Goal: Task Accomplishment & Management: Manage account settings

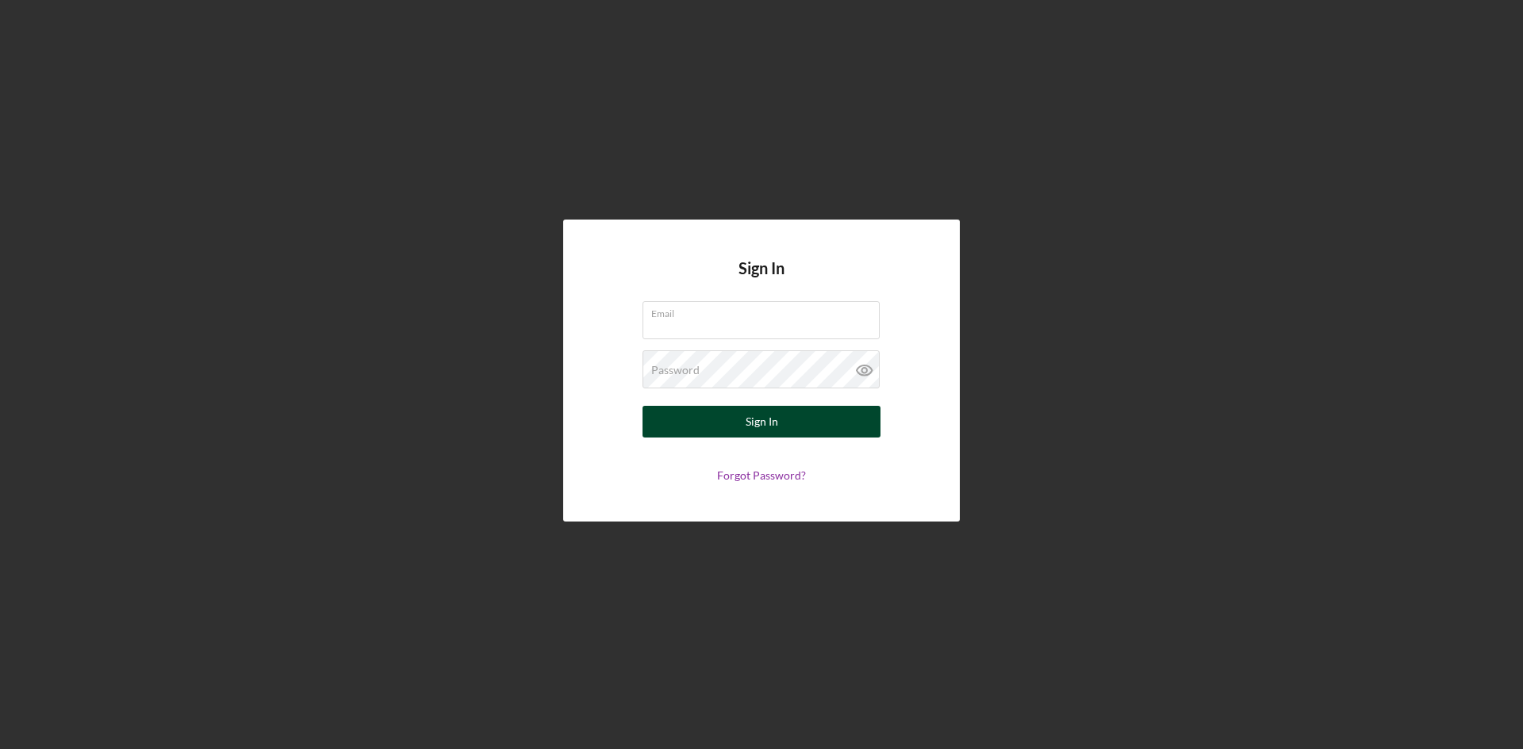
type input "[PERSON_NAME][EMAIL_ADDRESS][DOMAIN_NAME]"
click at [763, 426] on div "Sign In" at bounding box center [761, 422] width 33 height 32
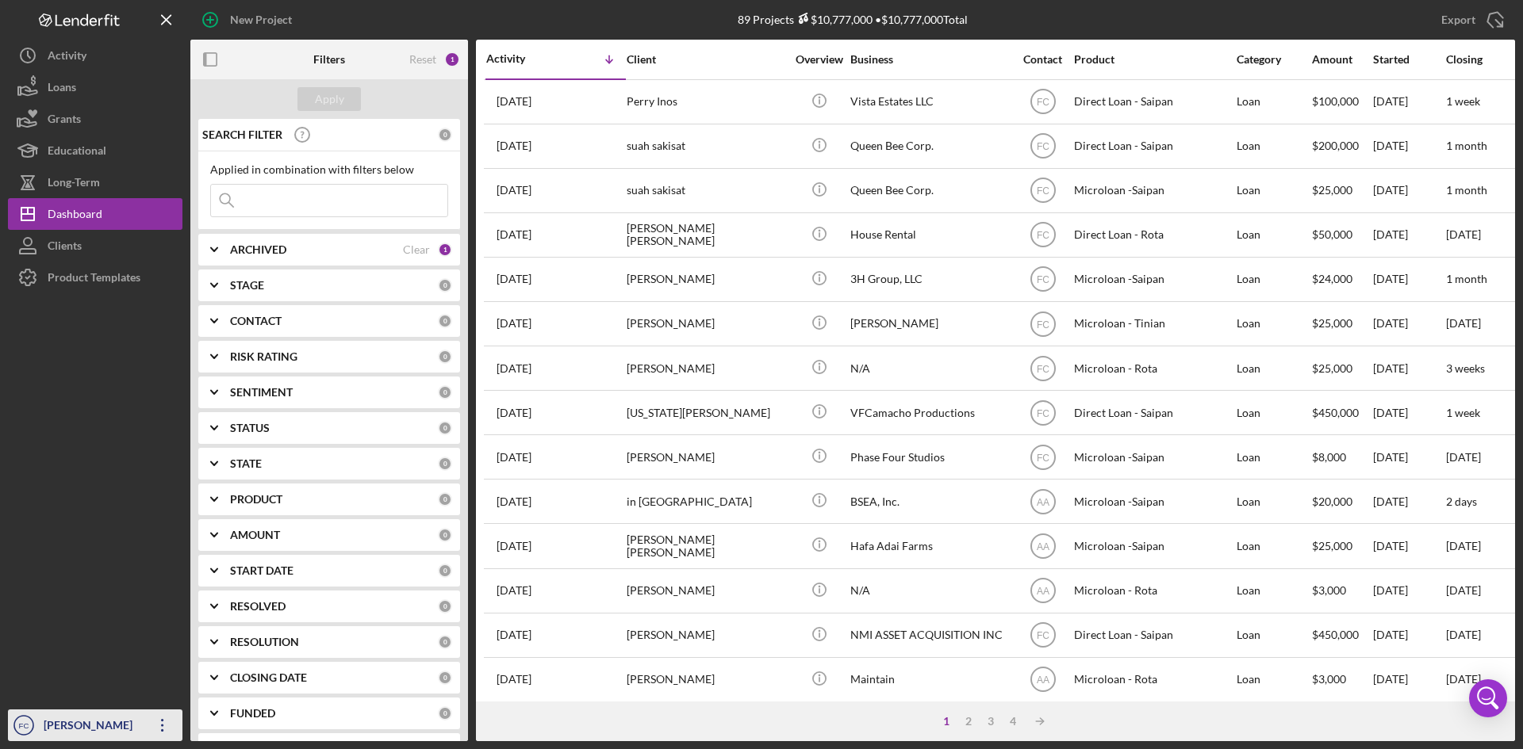
click at [83, 726] on div "[PERSON_NAME]" at bounding box center [91, 728] width 103 height 36
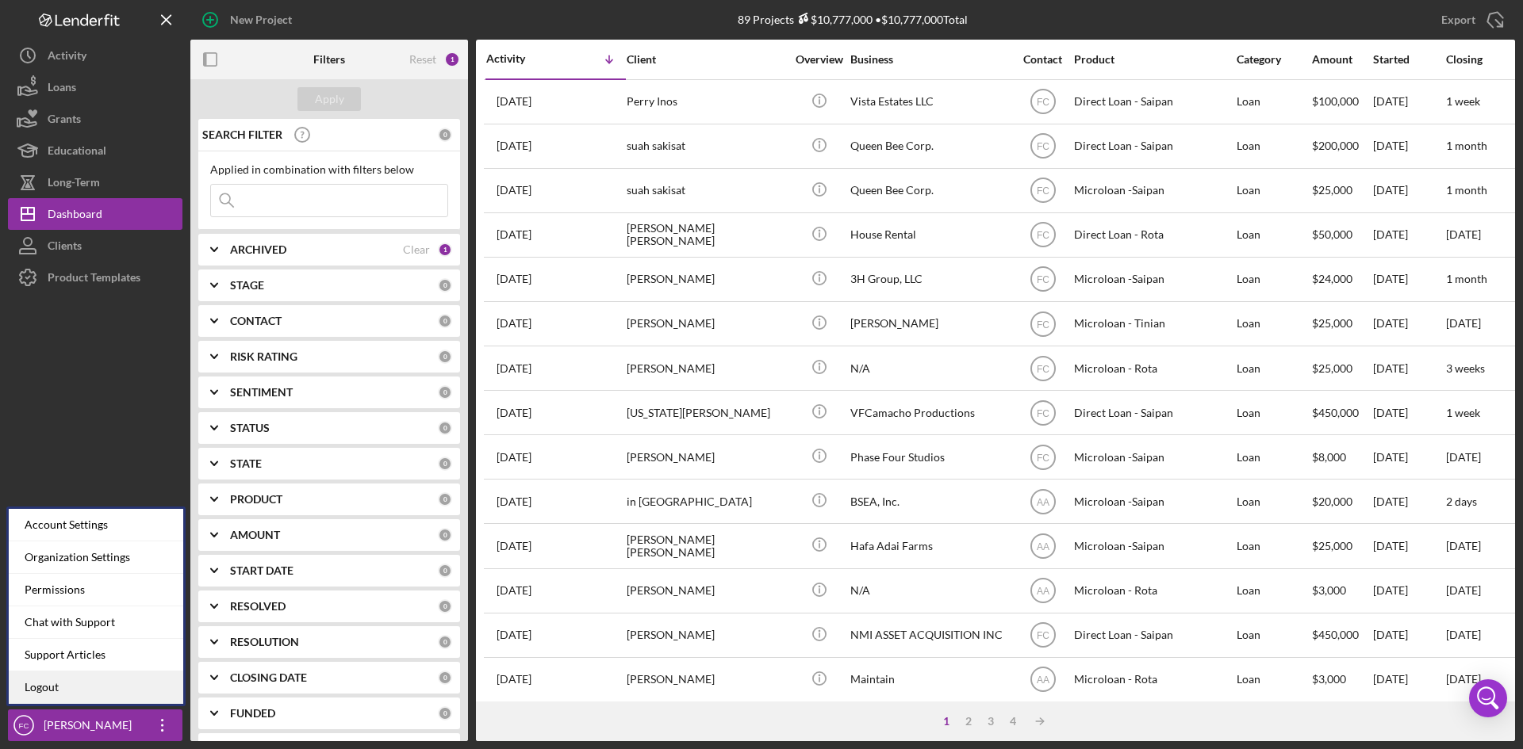
click at [76, 684] on link "Logout" at bounding box center [96, 688] width 174 height 33
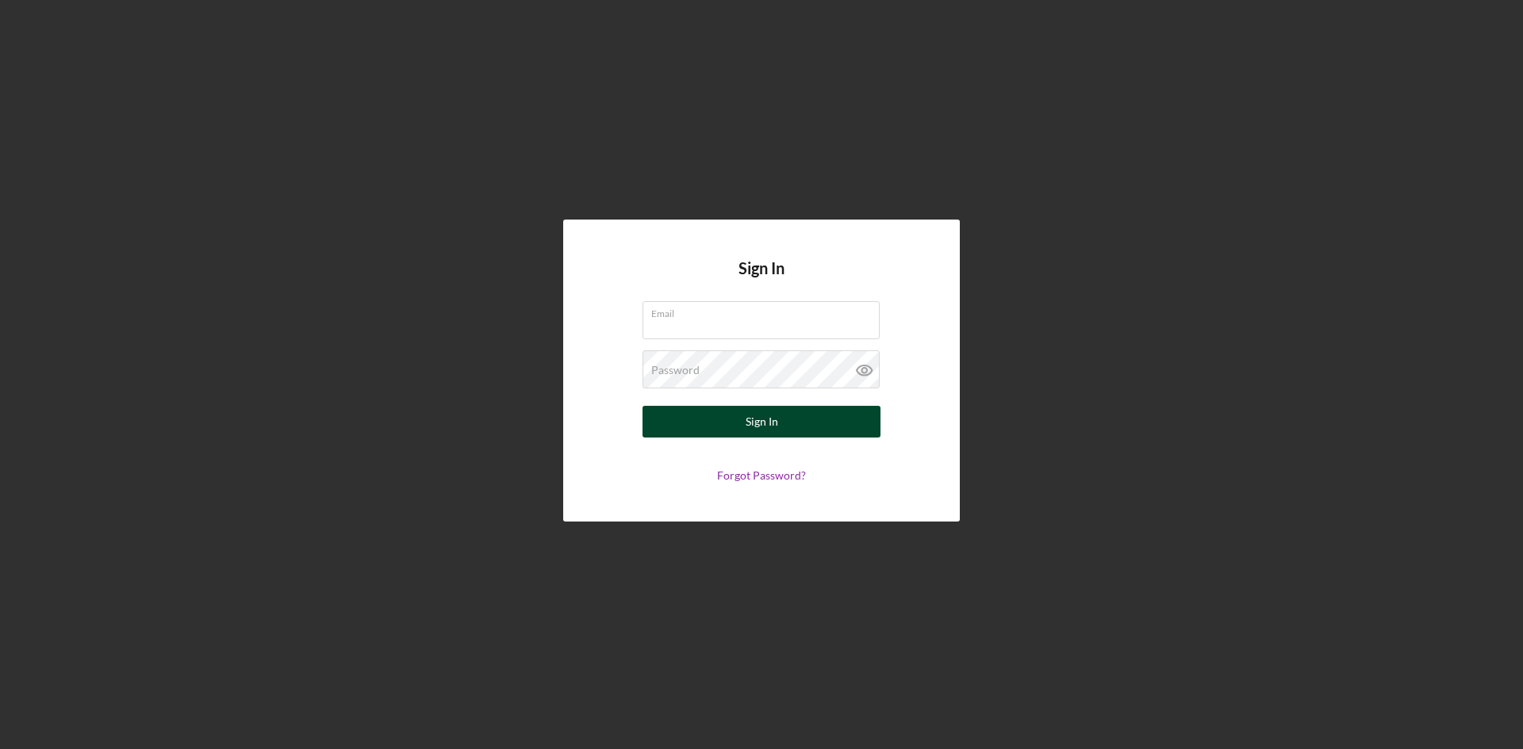
type input "[PERSON_NAME][EMAIL_ADDRESS][DOMAIN_NAME]"
click at [772, 427] on div "Sign In" at bounding box center [761, 422] width 33 height 32
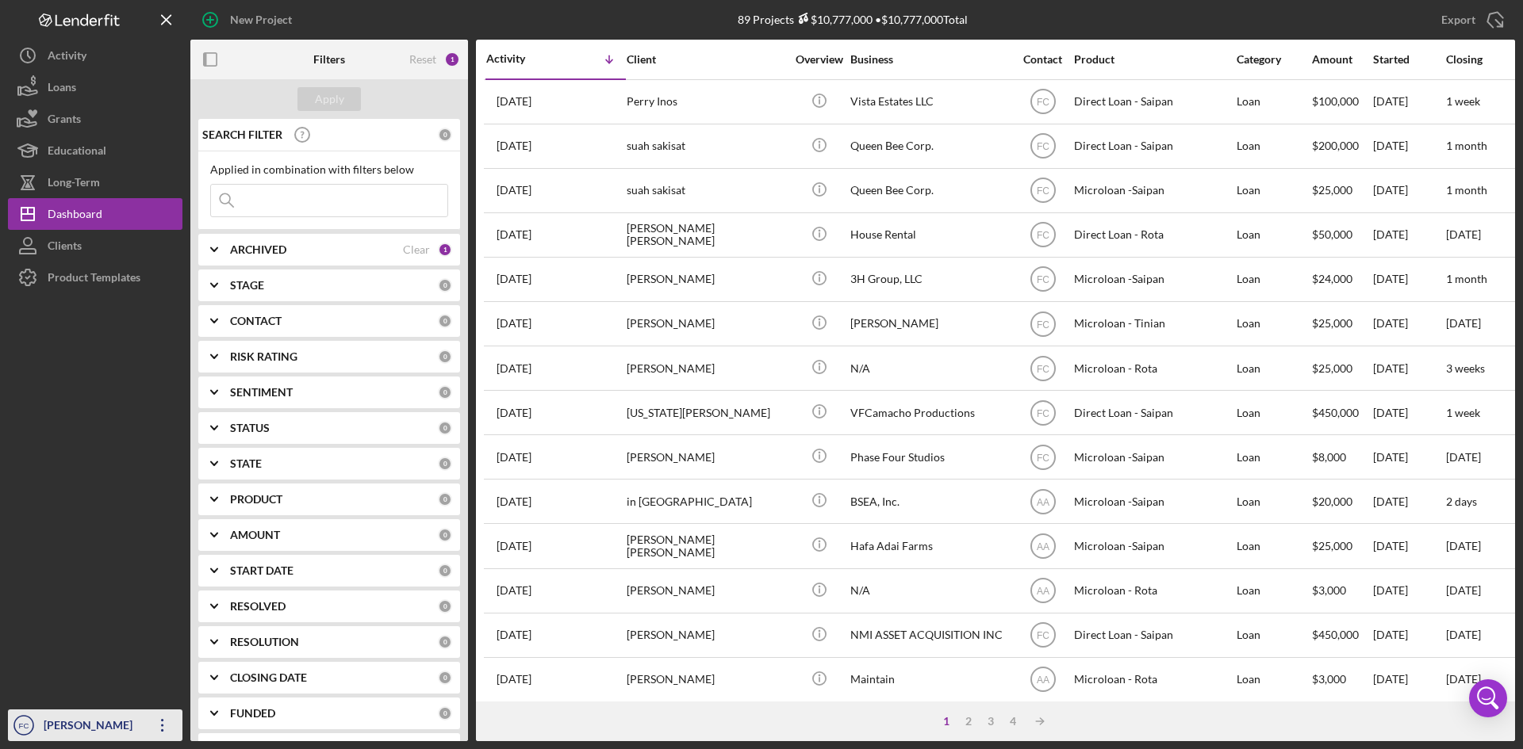
click at [78, 730] on div "[PERSON_NAME]" at bounding box center [91, 728] width 103 height 36
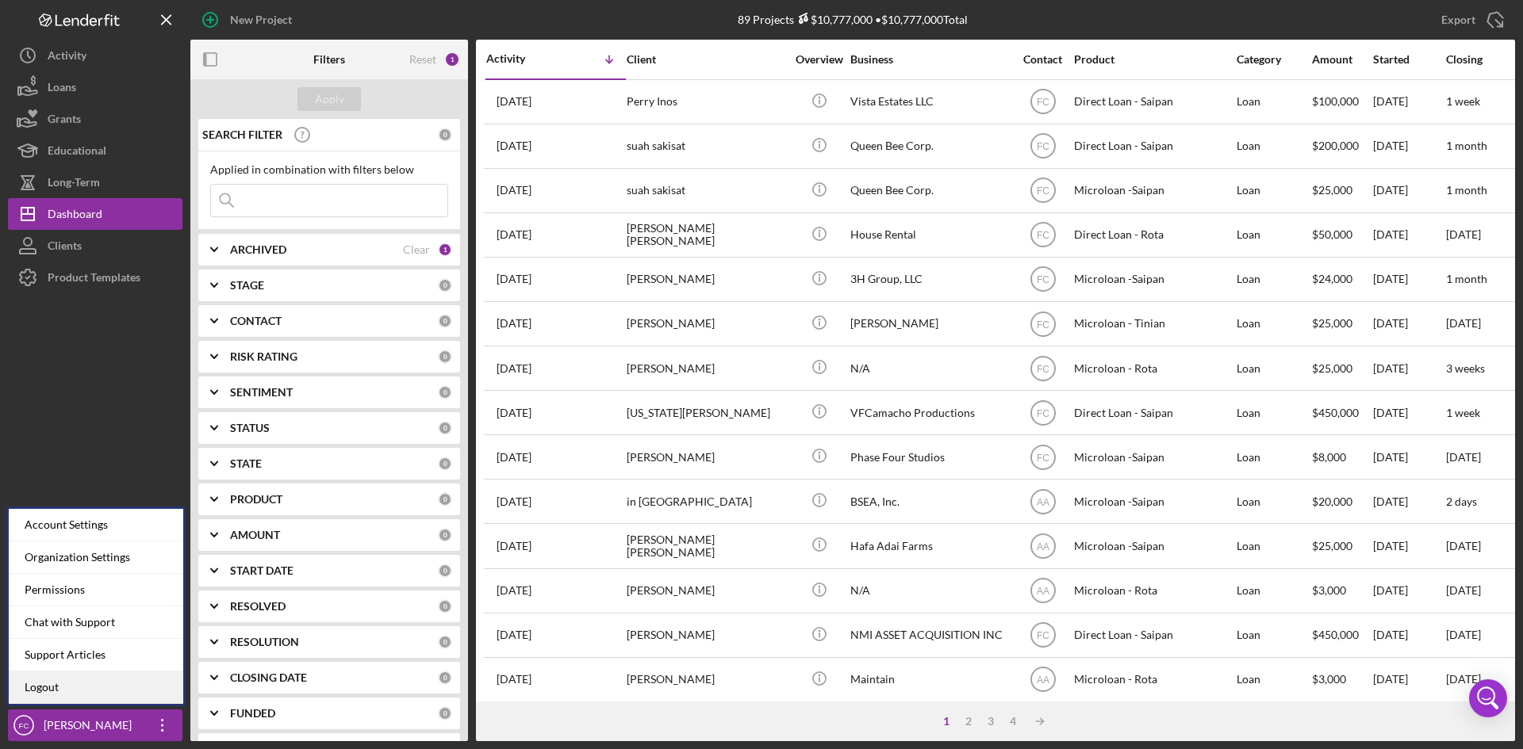
click at [80, 689] on link "Logout" at bounding box center [96, 688] width 174 height 33
